Goal: Find specific page/section: Find specific page/section

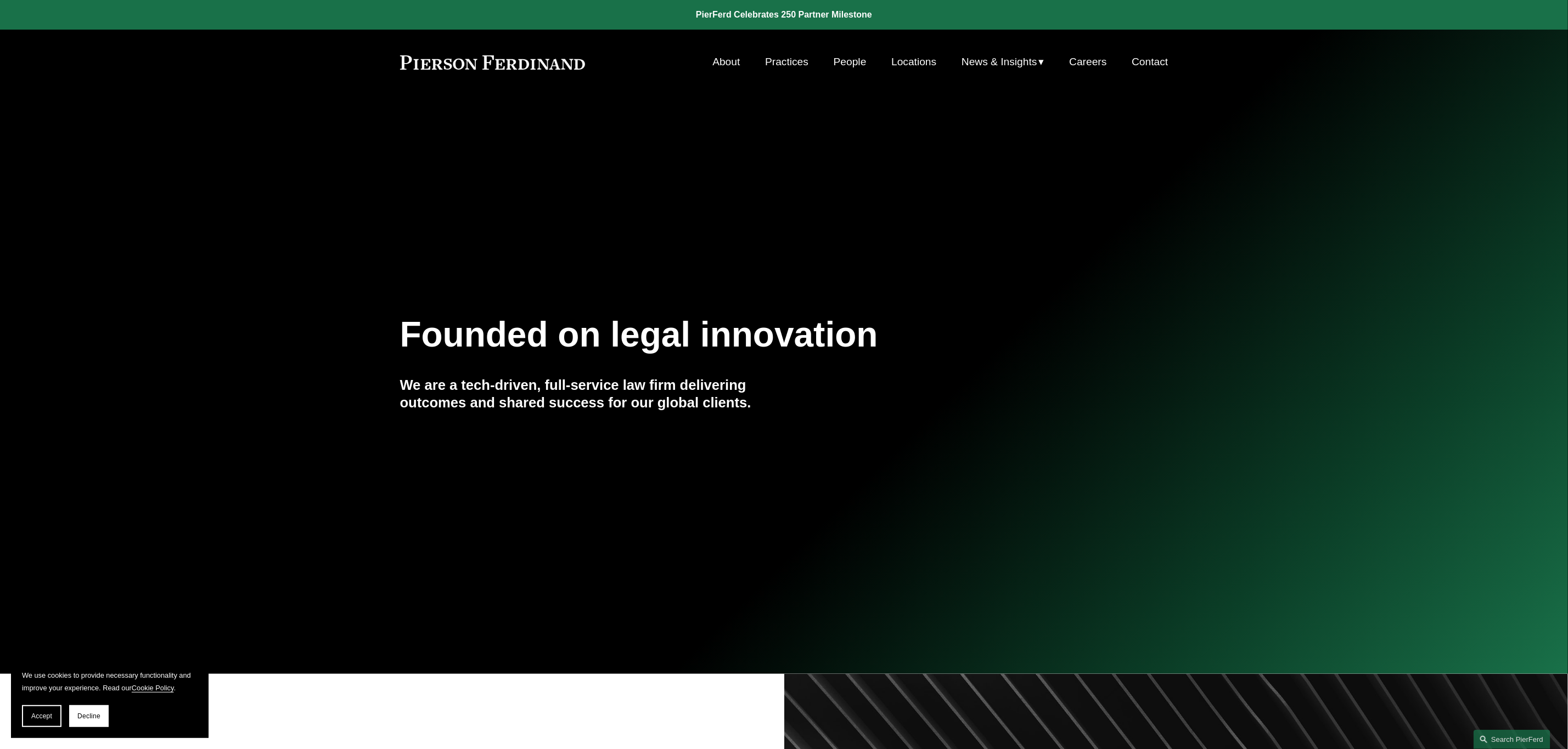
click at [911, 56] on link "Locations" at bounding box center [914, 62] width 45 height 21
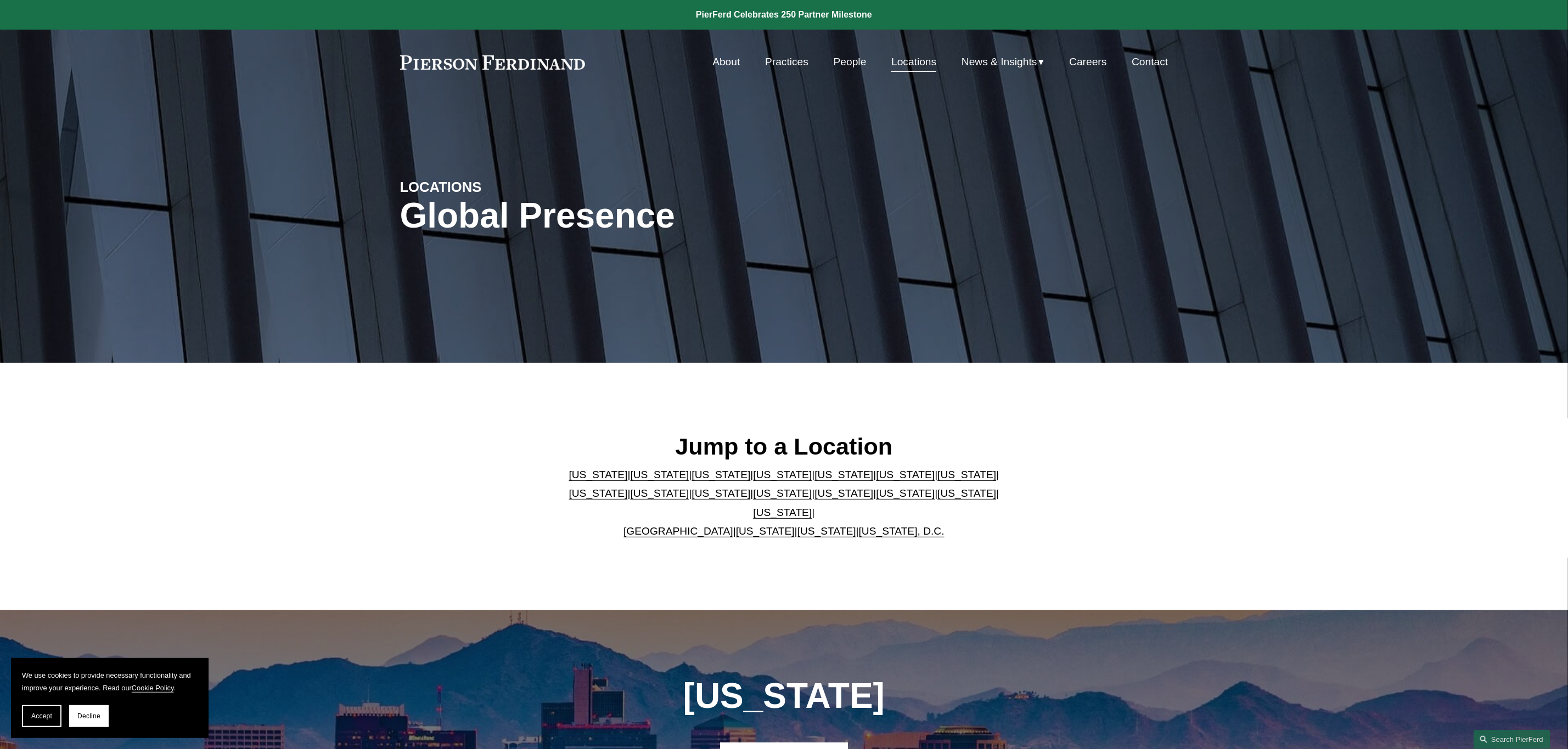
click at [754, 499] on link "[US_STATE]" at bounding box center [783, 493] width 59 height 11
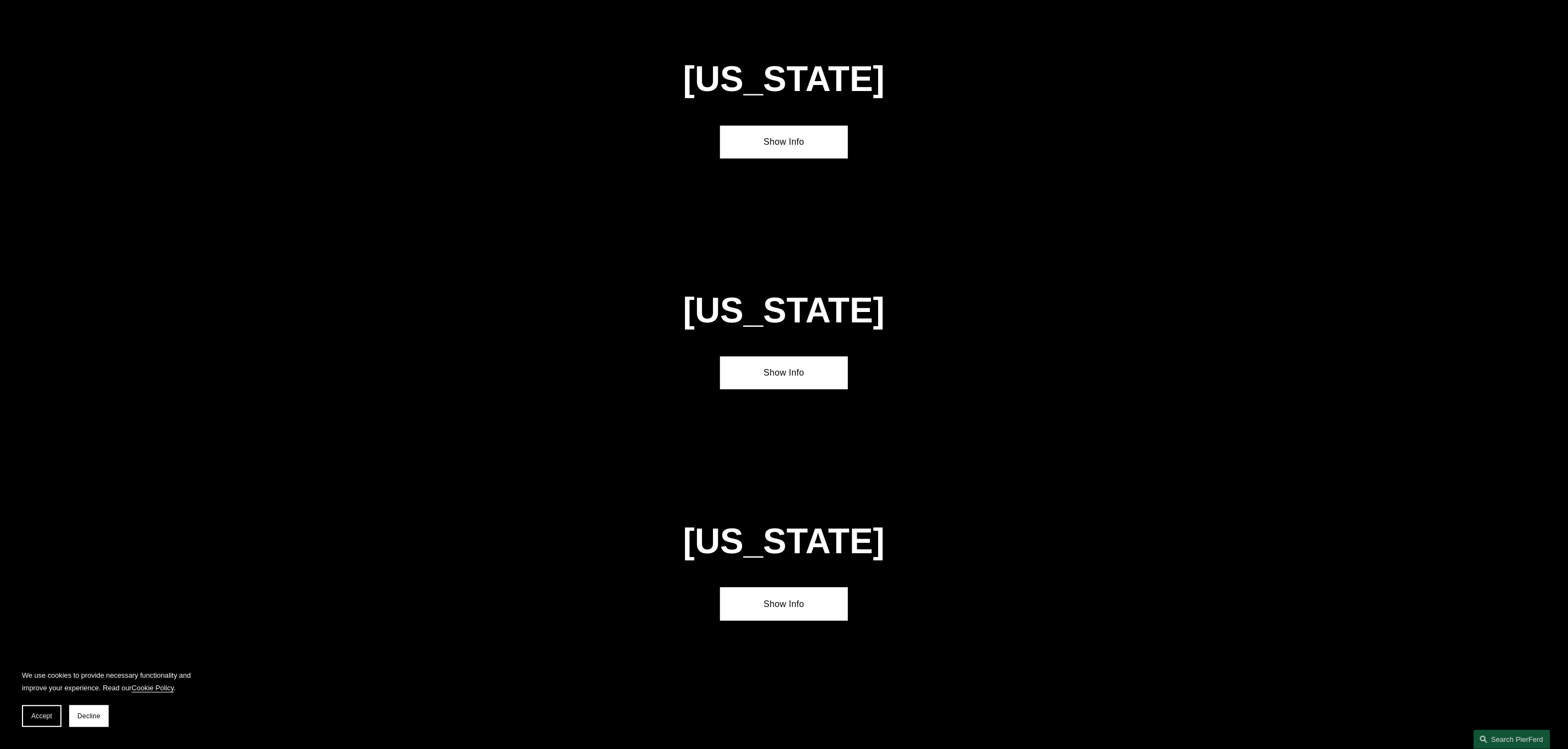
scroll to position [2923, 0]
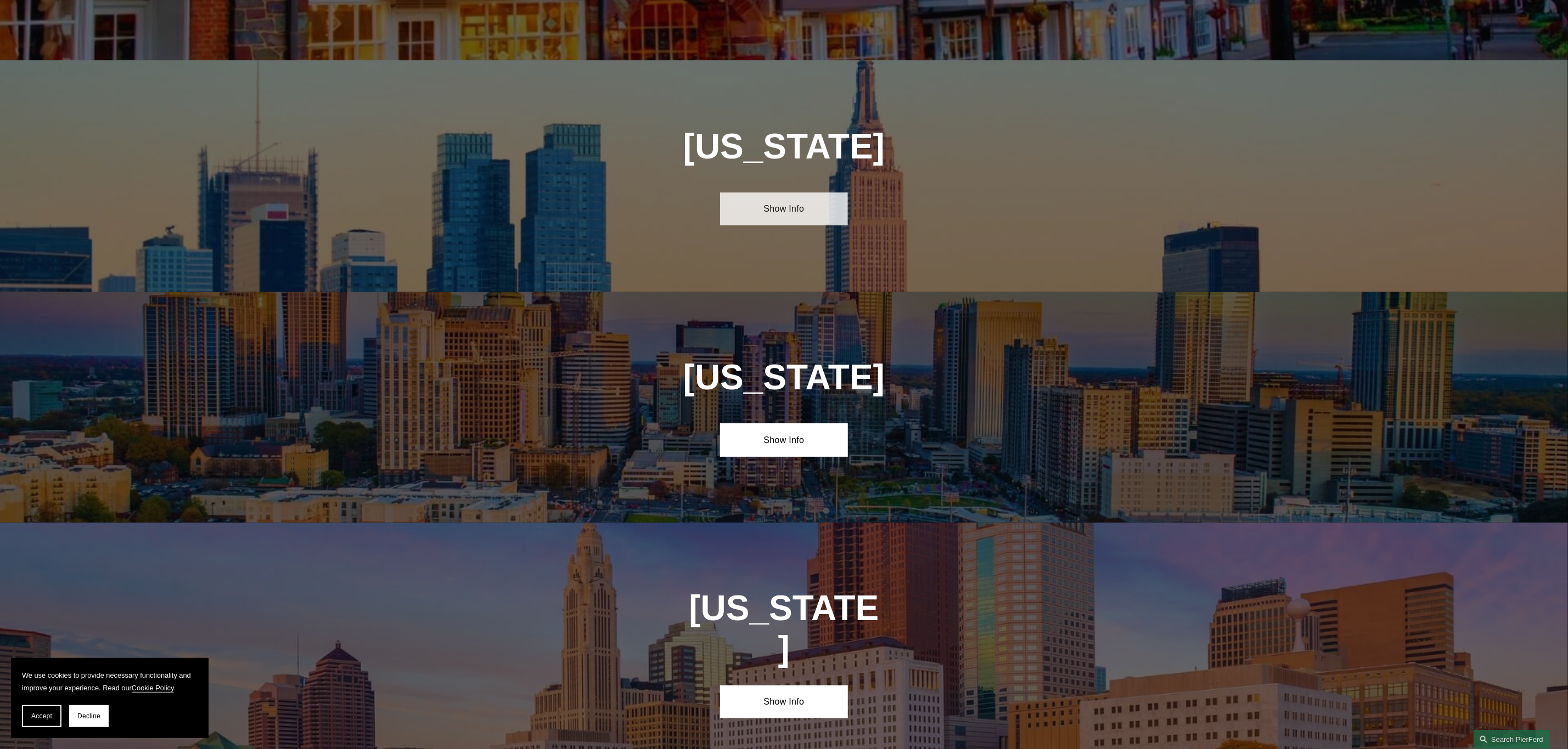
click at [789, 193] on link "Show Info" at bounding box center [784, 209] width 128 height 33
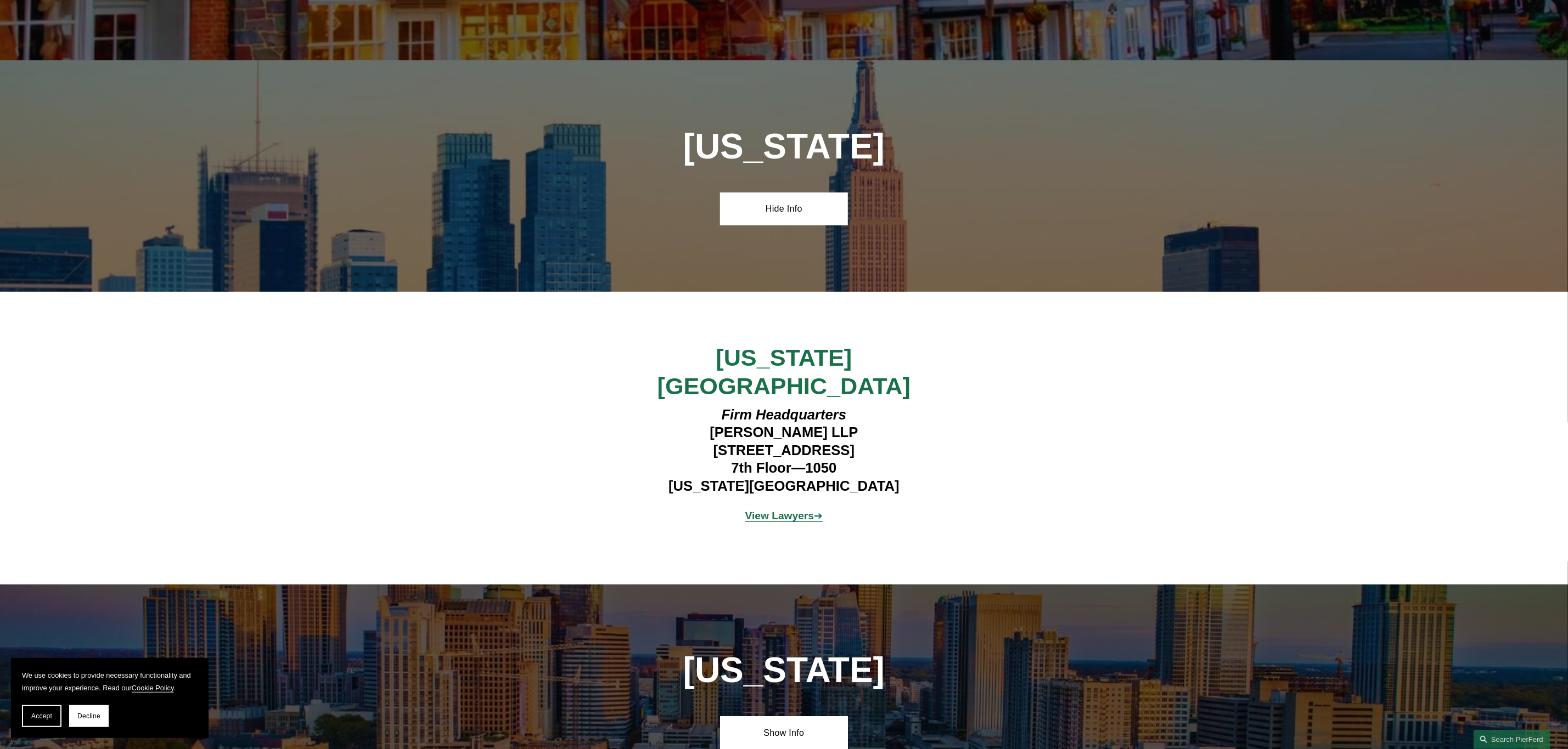
click at [792, 510] on strong "View Lawyers" at bounding box center [780, 516] width 69 height 11
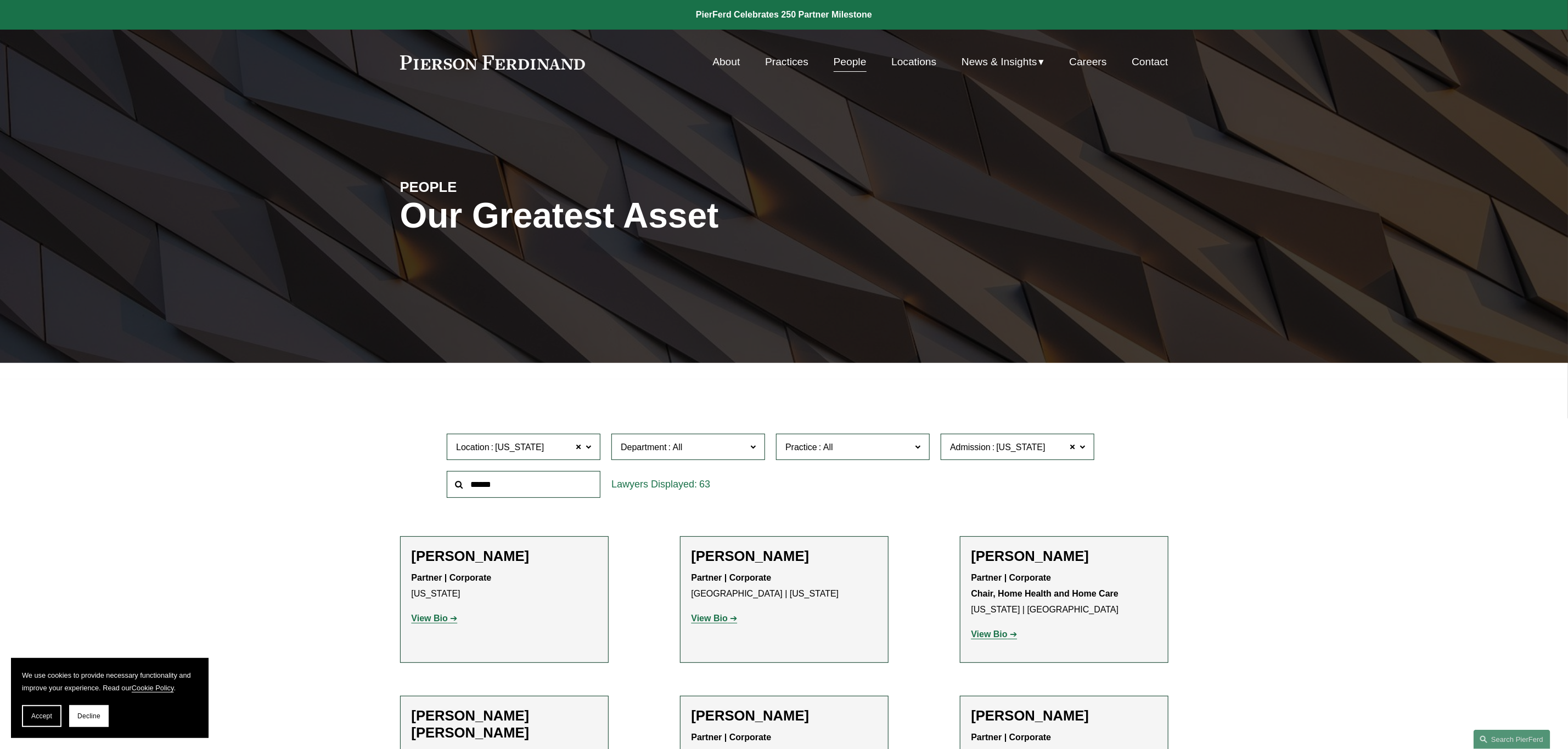
click at [728, 449] on span "Department" at bounding box center [684, 448] width 126 height 15
click at [0, 0] on link "Litigation" at bounding box center [0, 0] width 0 height 0
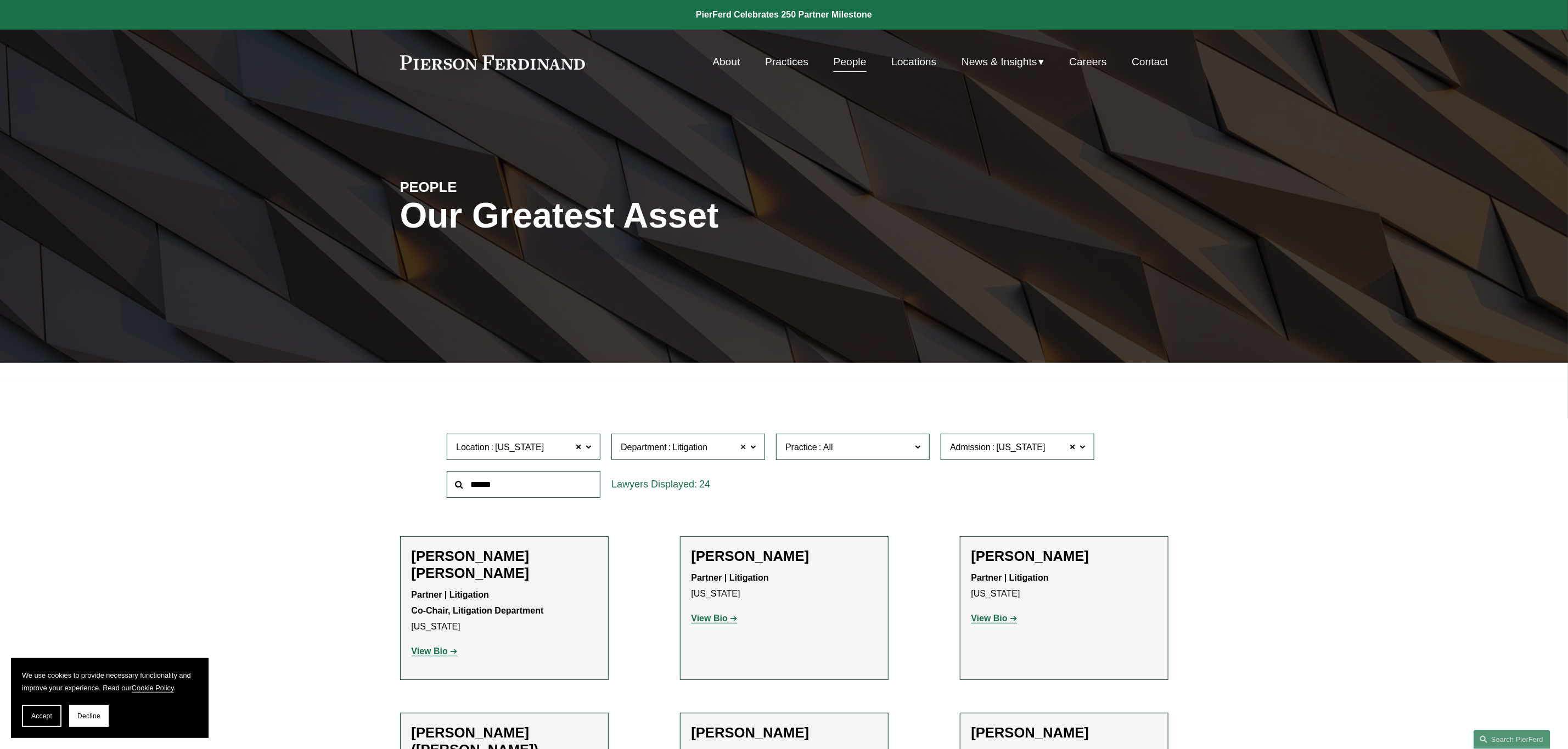
click at [743, 451] on span at bounding box center [743, 447] width 7 height 14
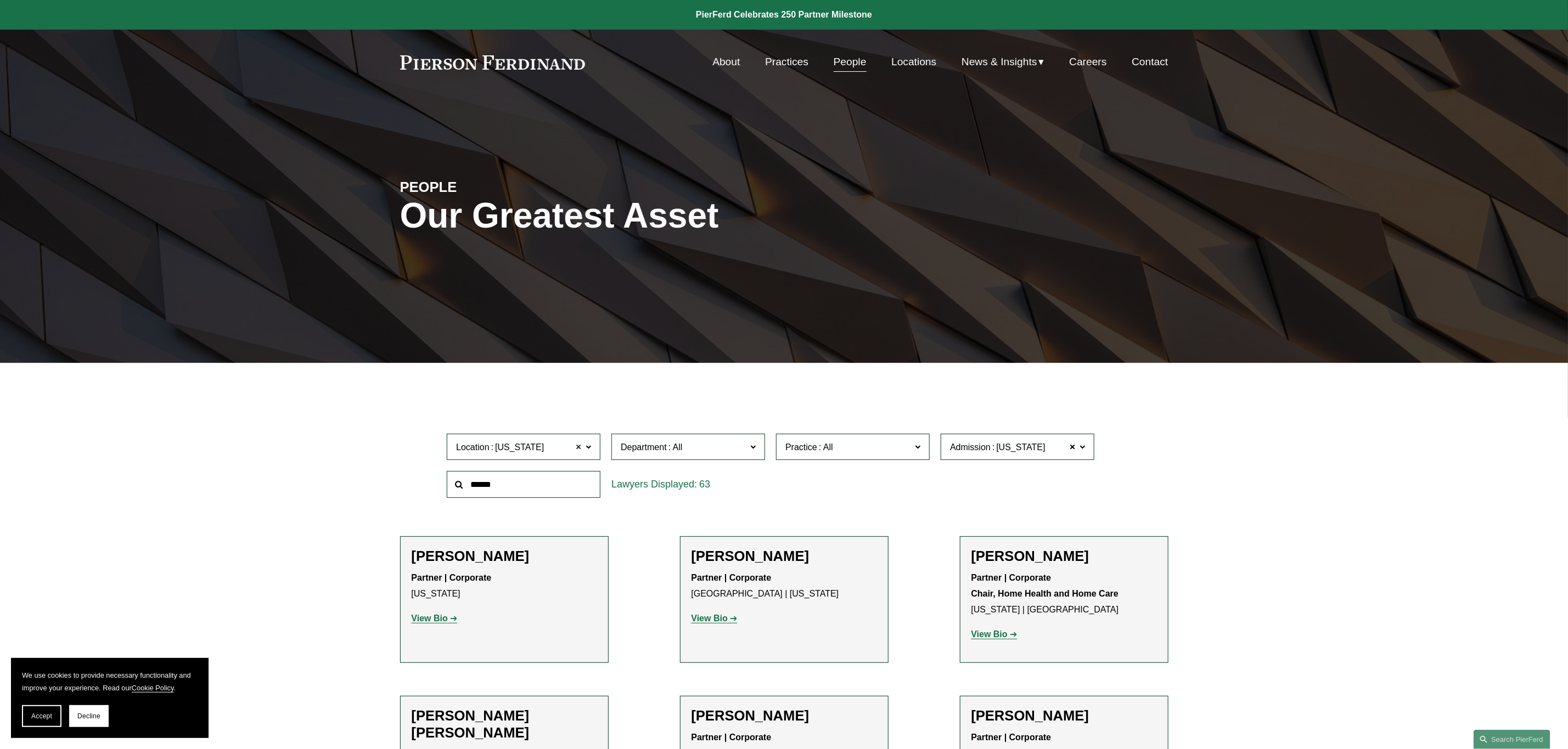
click at [582, 451] on span at bounding box center [578, 447] width 7 height 14
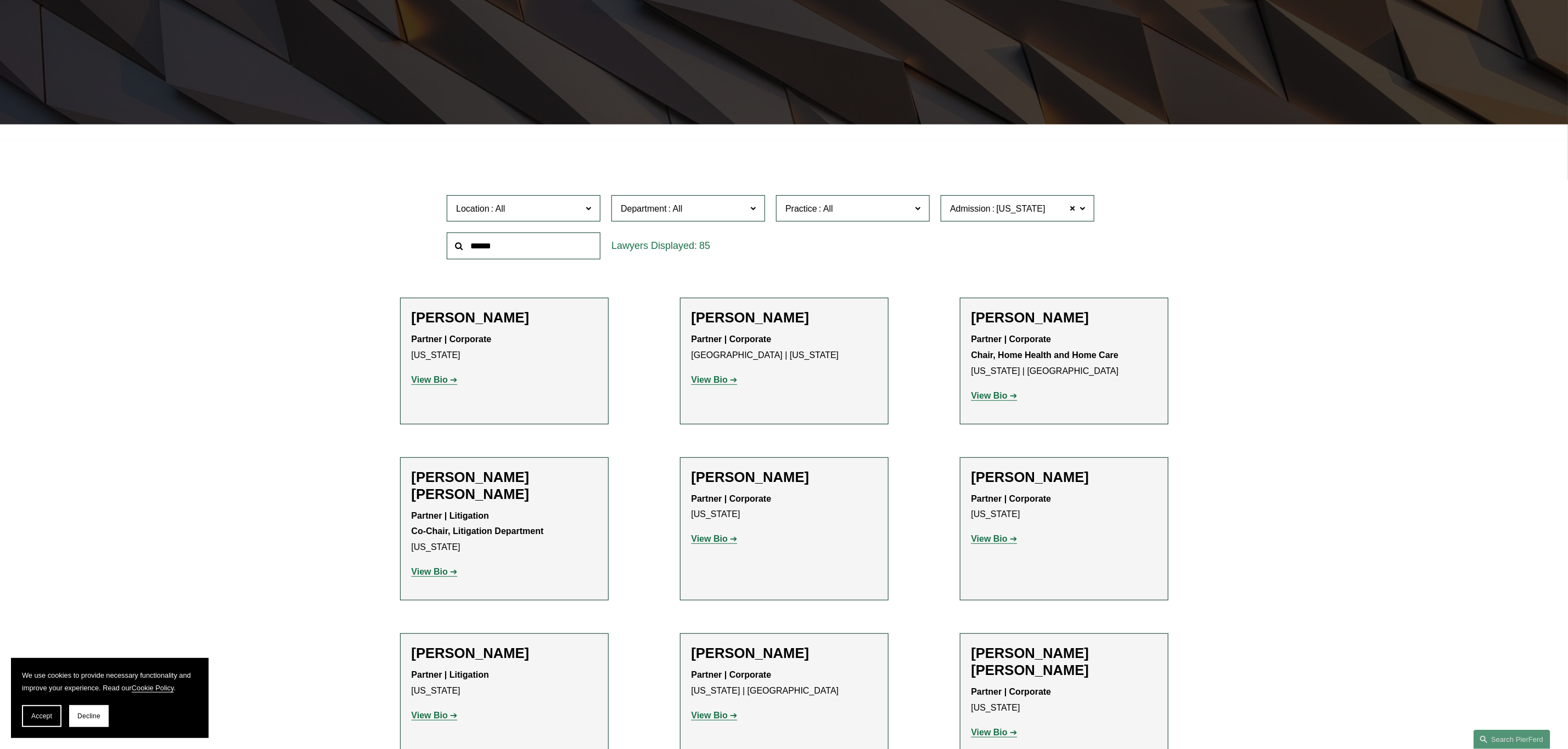
scroll to position [259, 0]
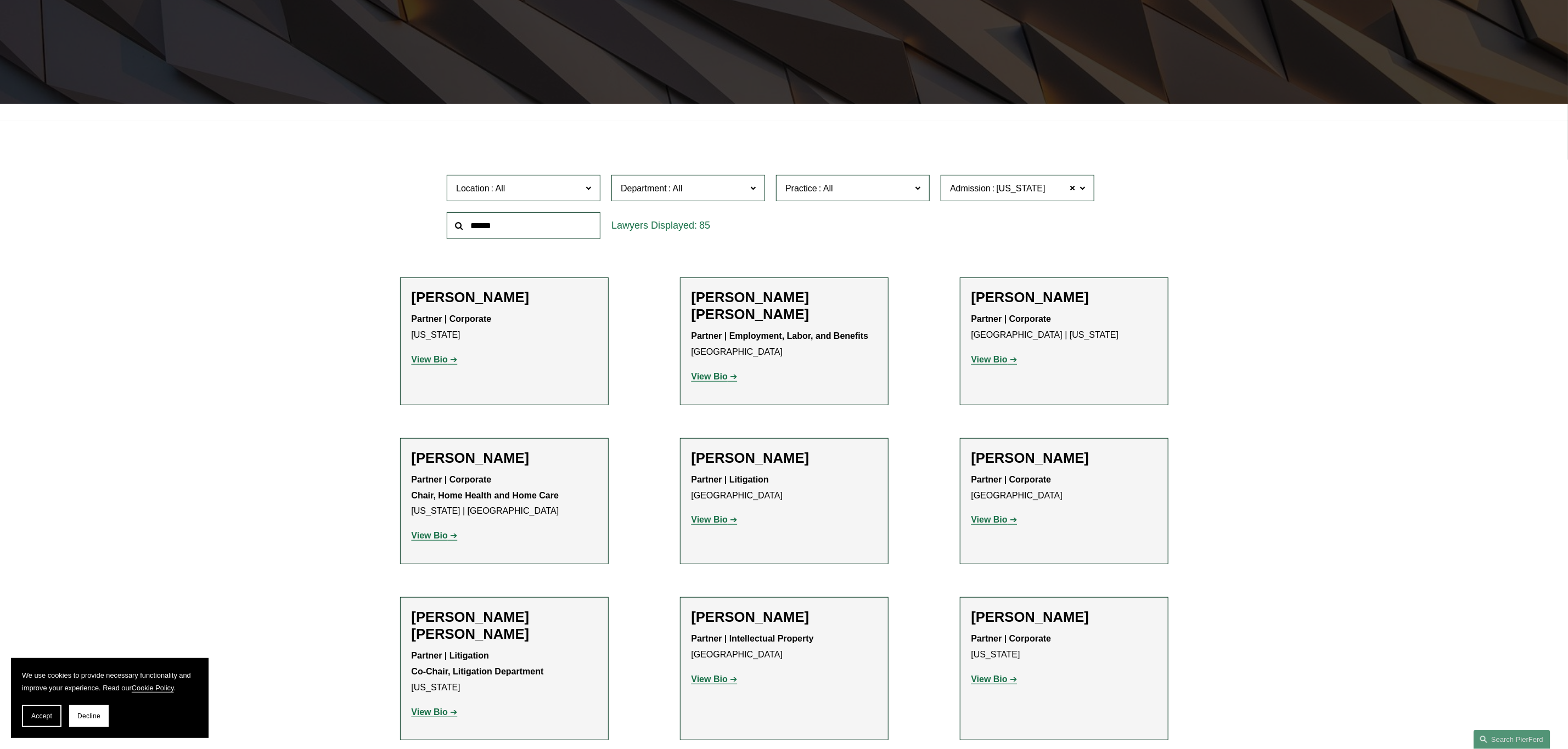
click at [588, 182] on span at bounding box center [588, 187] width 6 height 14
click at [0, 0] on link "[GEOGRAPHIC_DATA]" at bounding box center [0, 0] width 0 height 0
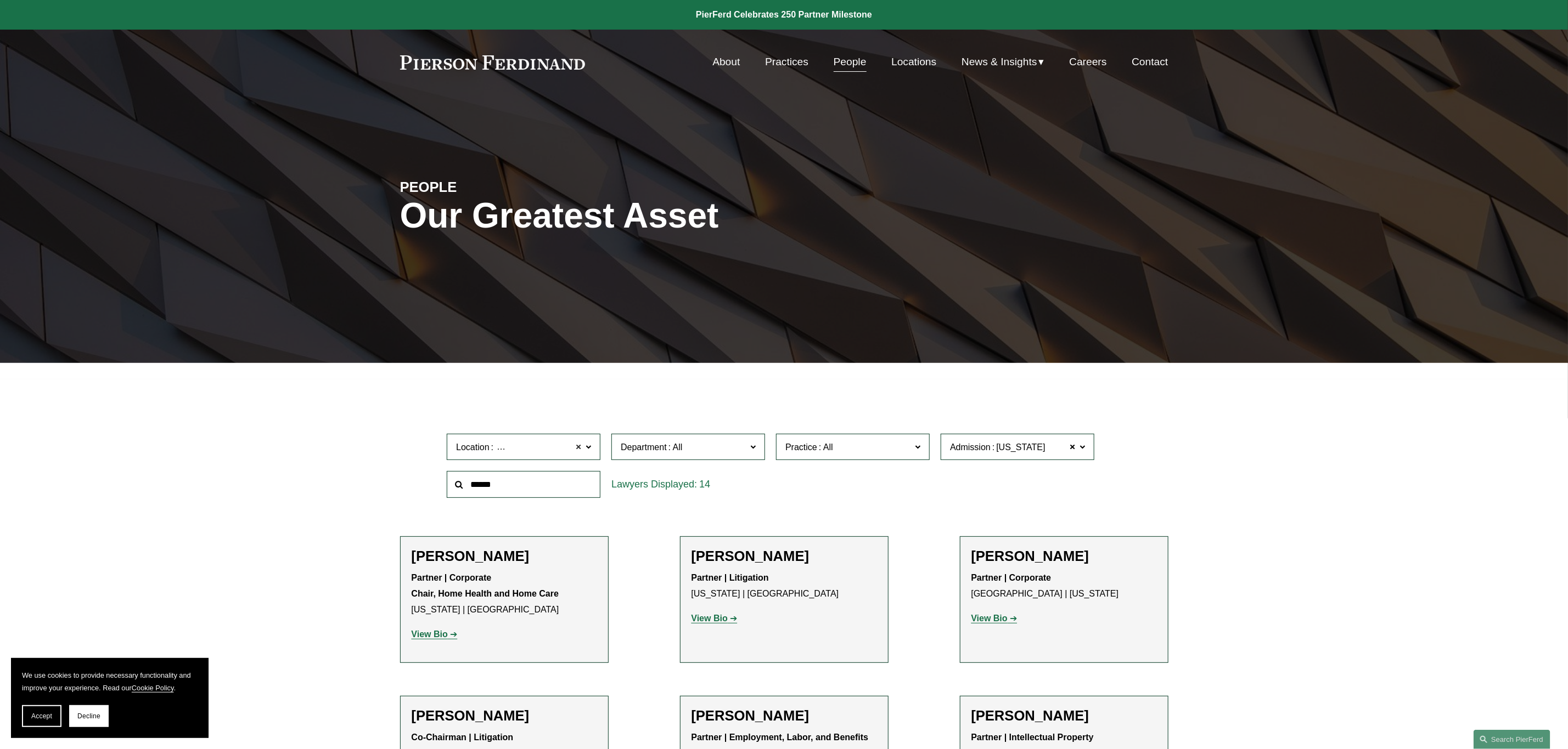
click at [582, 448] on span at bounding box center [578, 447] width 7 height 14
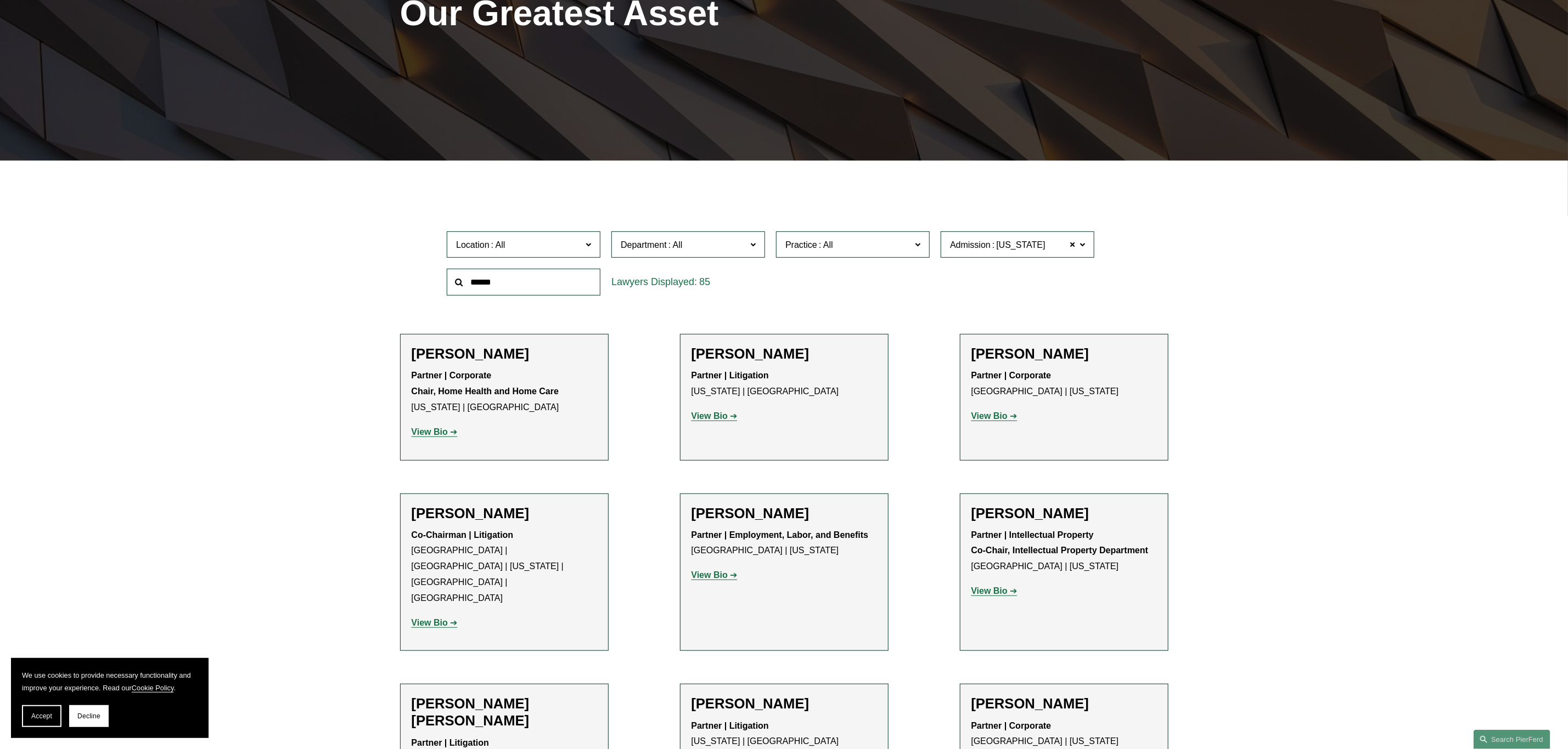
scroll to position [259, 0]
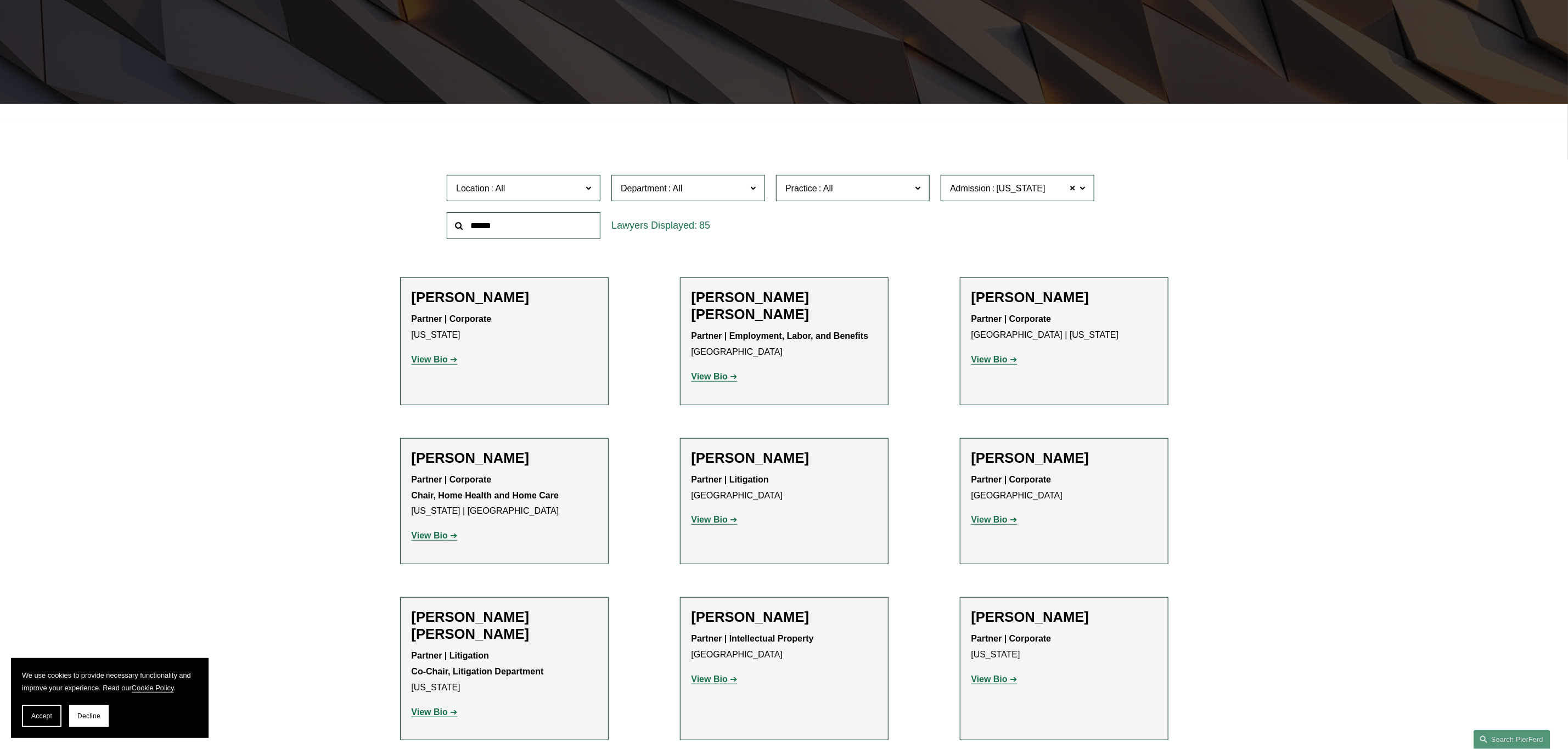
click at [584, 184] on label "Location" at bounding box center [524, 188] width 154 height 27
click at [0, 0] on link "[US_STATE]" at bounding box center [0, 0] width 0 height 0
